Goal: Transaction & Acquisition: Purchase product/service

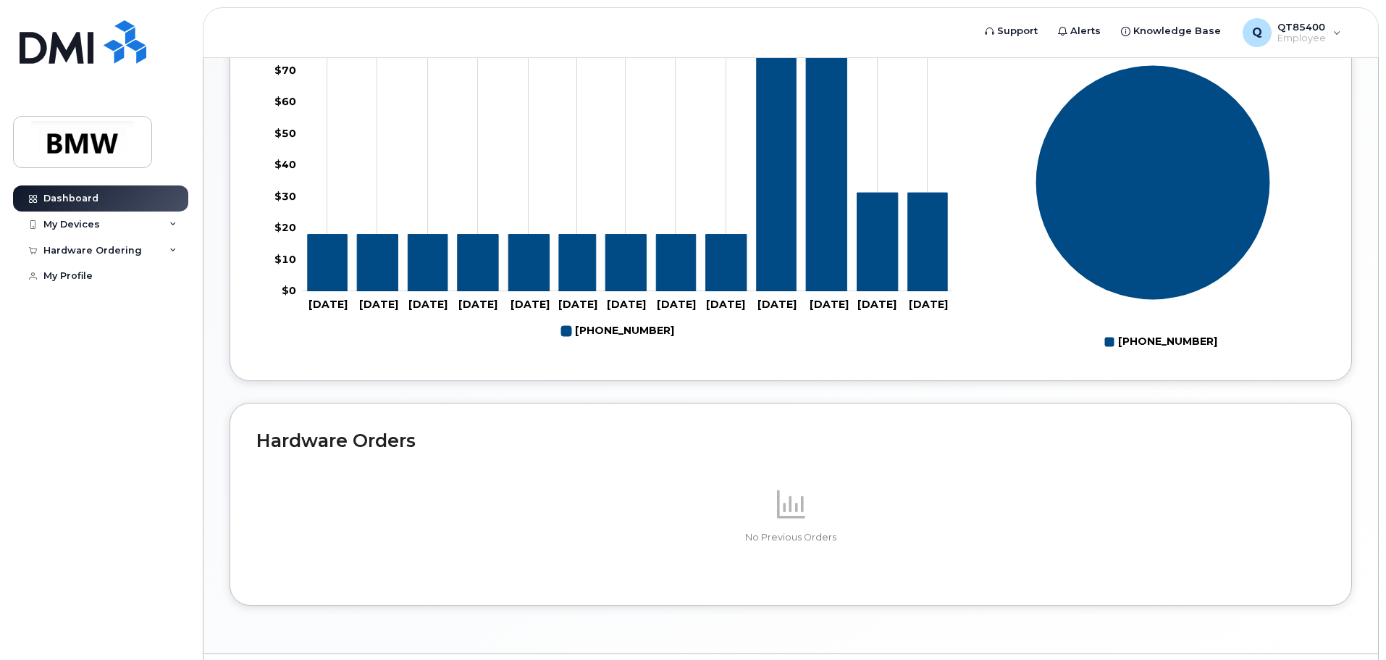
scroll to position [650, 0]
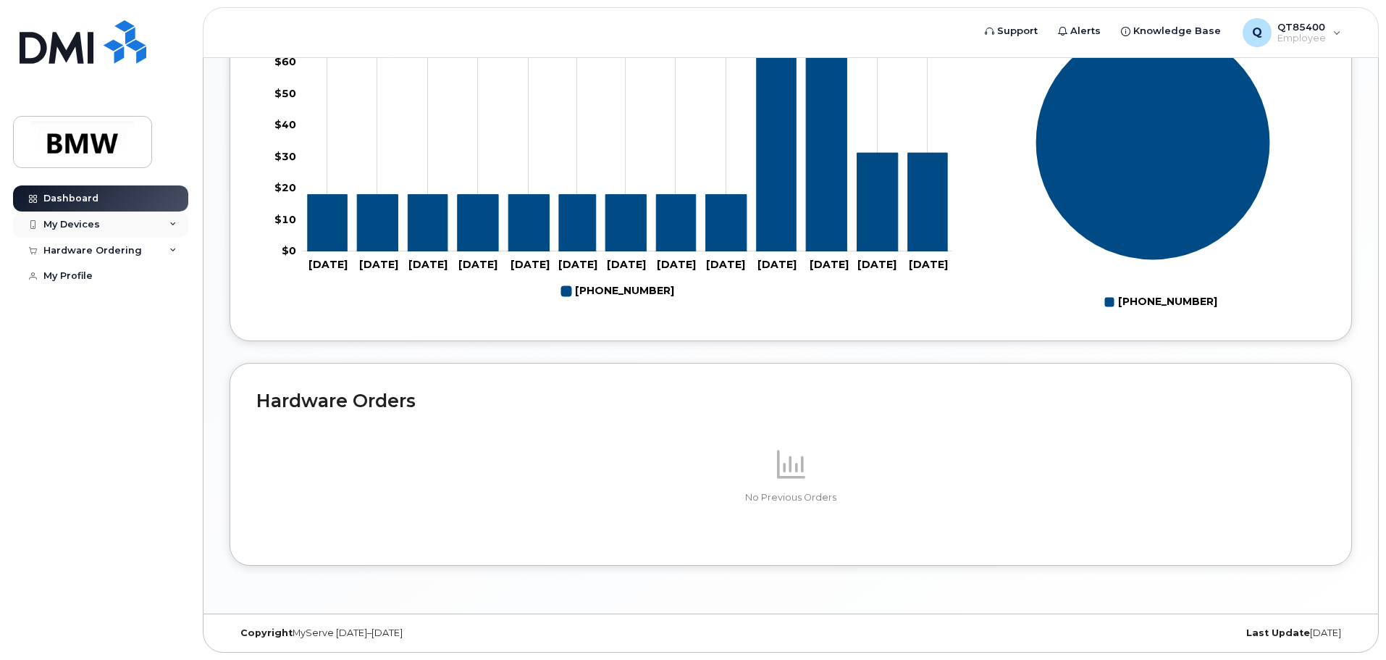
click at [167, 223] on div "My Devices" at bounding box center [100, 224] width 175 height 26
click at [138, 341] on div "Hardware Ordering" at bounding box center [100, 329] width 175 height 26
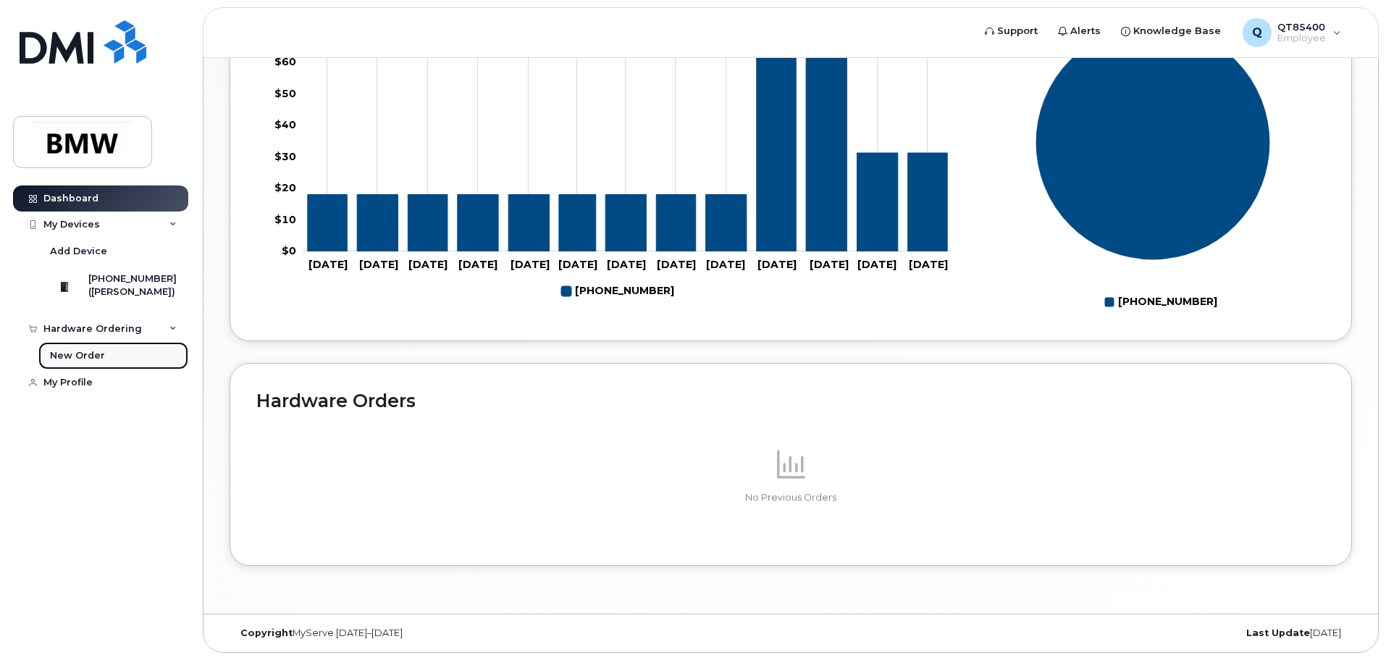
click at [80, 362] on div "New Order" at bounding box center [77, 355] width 55 height 13
